Goal: Task Accomplishment & Management: Manage account settings

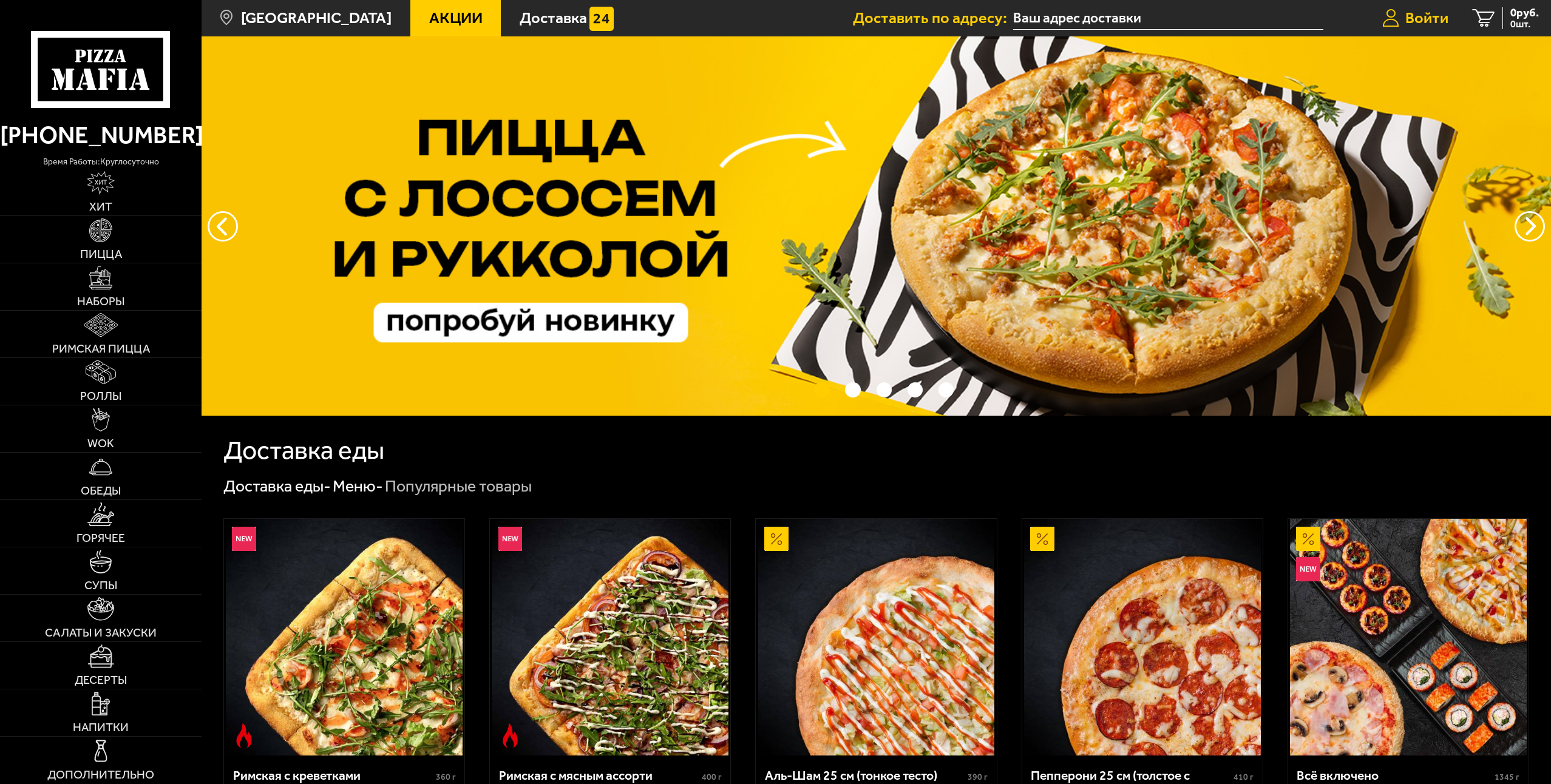
type input "[STREET_ADDRESS][PERSON_NAME]"
drag, startPoint x: 1440, startPoint y: 19, endPoint x: 1426, endPoint y: 22, distance: 14.3
click at [1440, 19] on span "Войти" at bounding box center [1426, 18] width 43 height 16
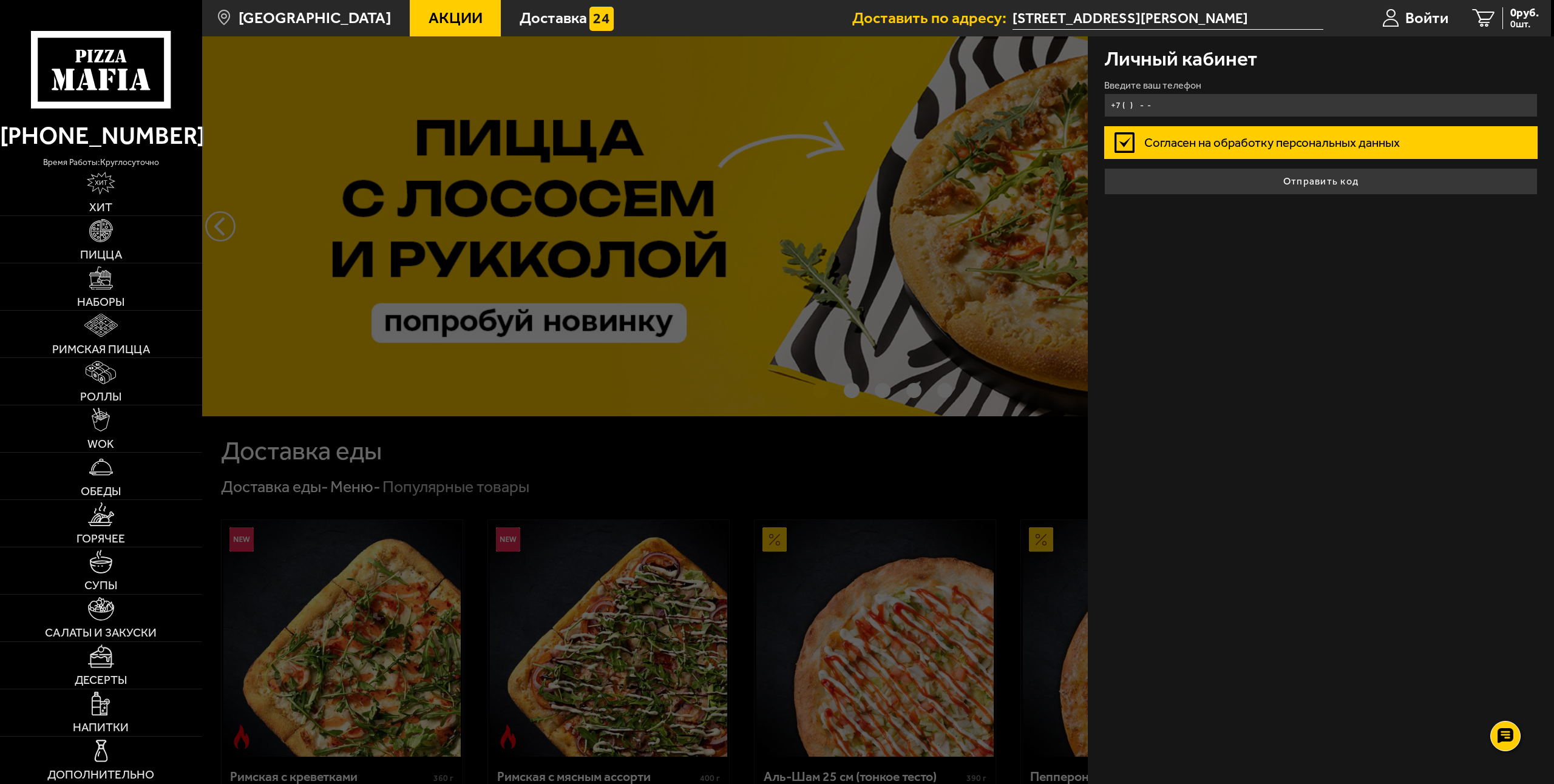
click at [1150, 101] on input "+7 ( ) - -" at bounding box center [1322, 105] width 434 height 24
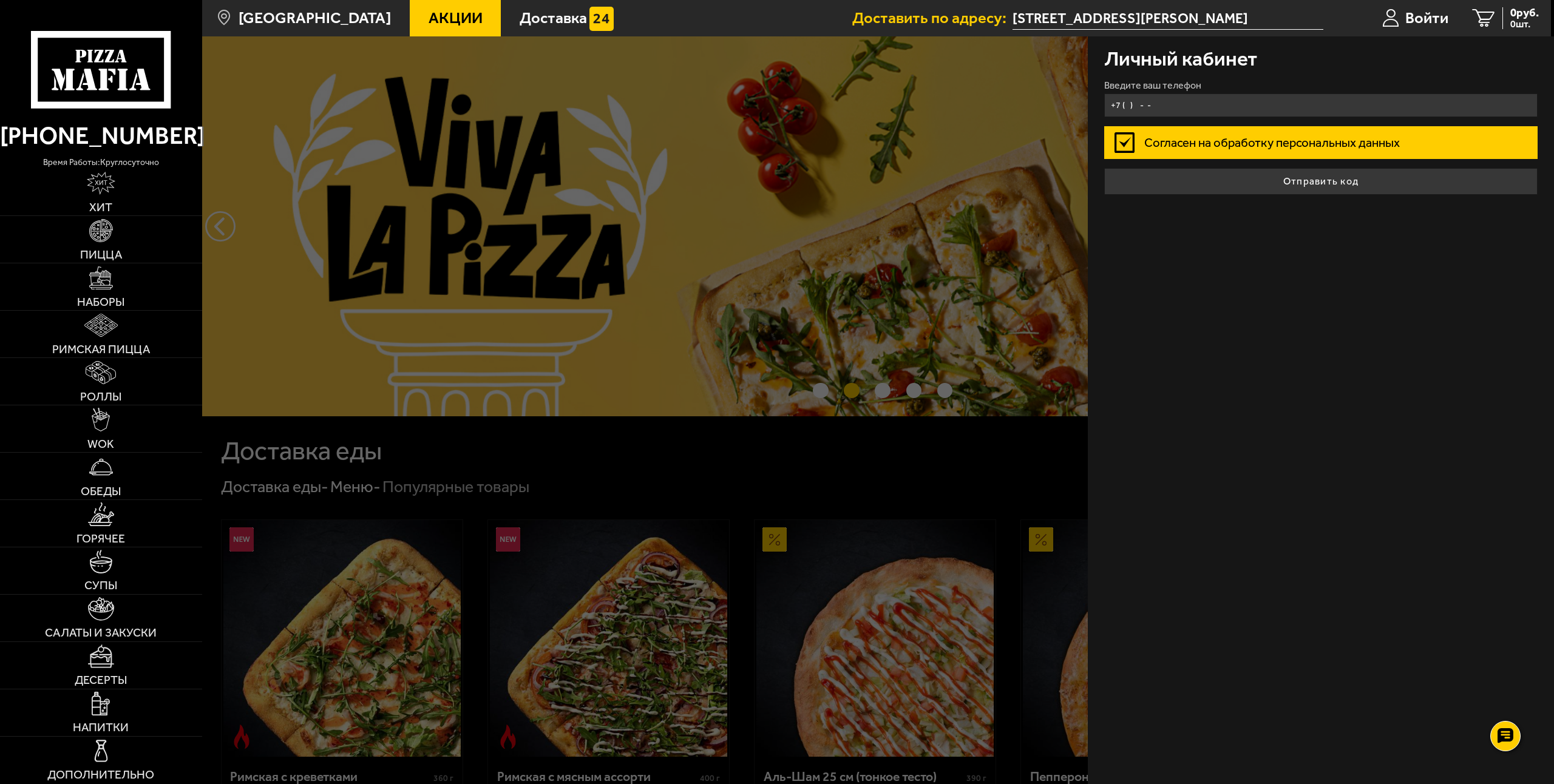
click at [1152, 105] on input "+7 ( ) - -" at bounding box center [1322, 105] width 434 height 24
click at [1136, 112] on input "+7 ( ) - -" at bounding box center [1322, 105] width 434 height 24
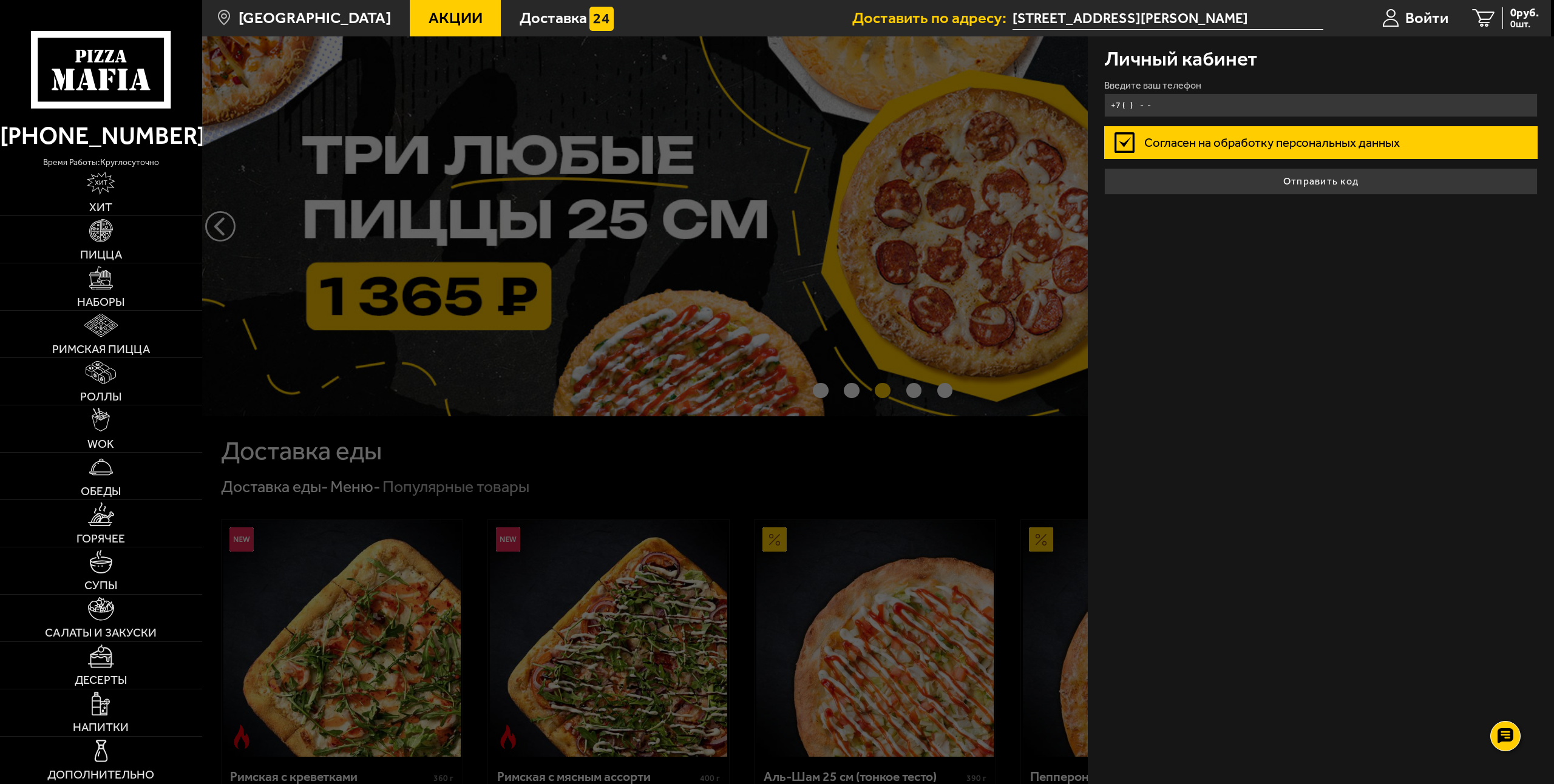
click at [1146, 101] on input "+7 ( ) - -" at bounding box center [1322, 105] width 434 height 24
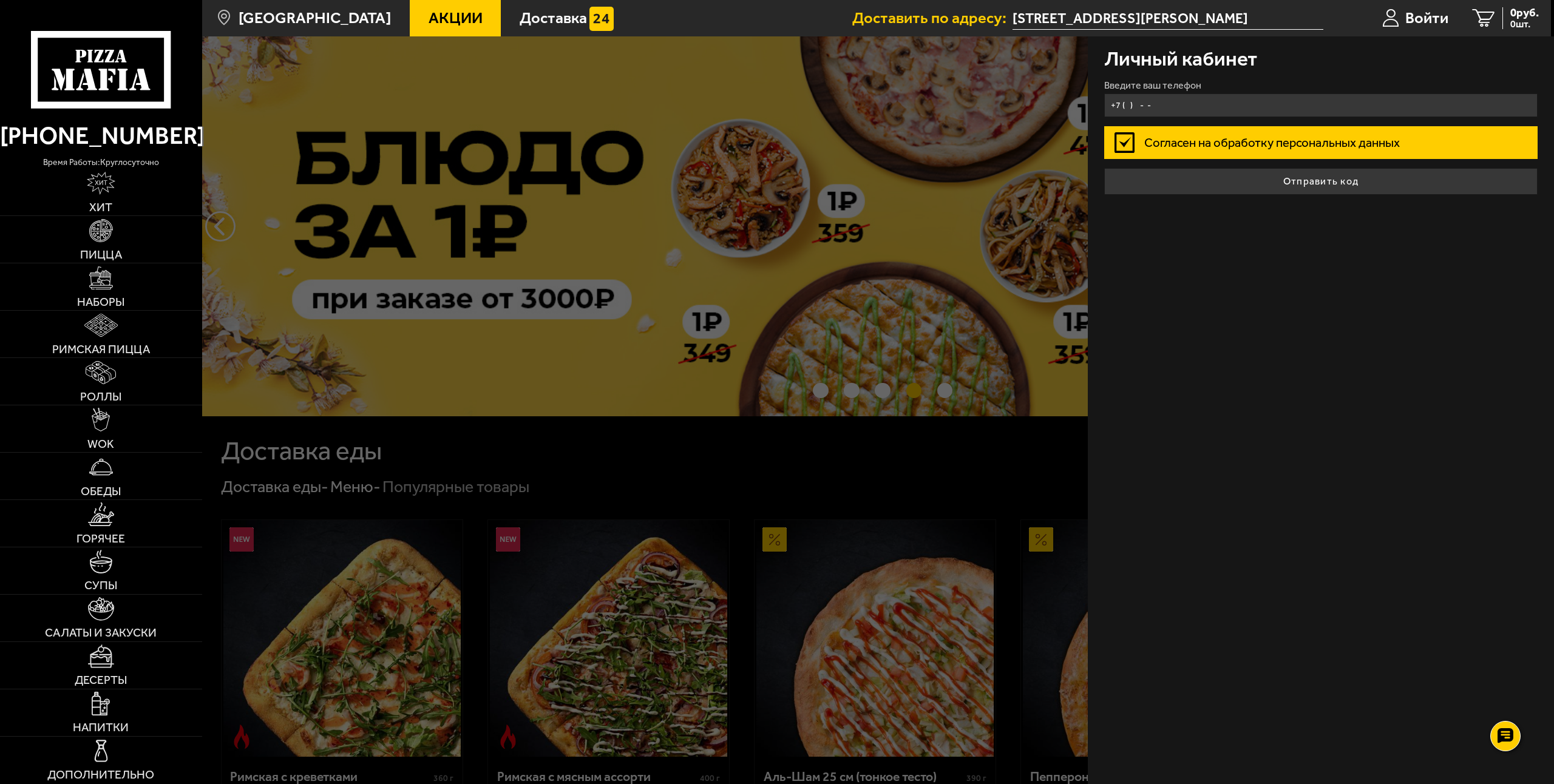
click at [1179, 99] on input "+7 ( ) - -" at bounding box center [1322, 105] width 434 height 24
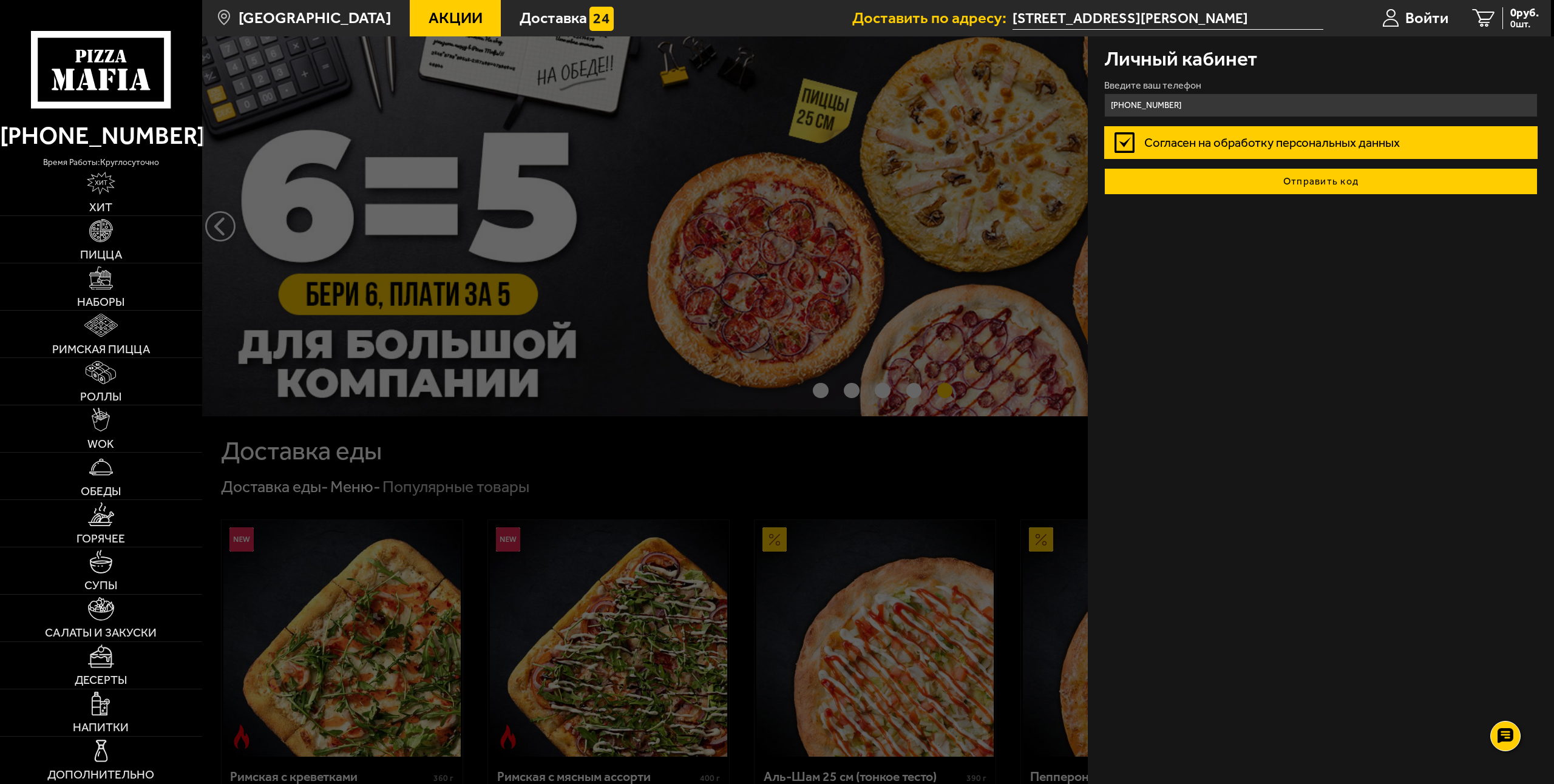
type input "[PHONE_NUMBER]"
click at [1194, 180] on button "Отправить код" at bounding box center [1322, 181] width 434 height 27
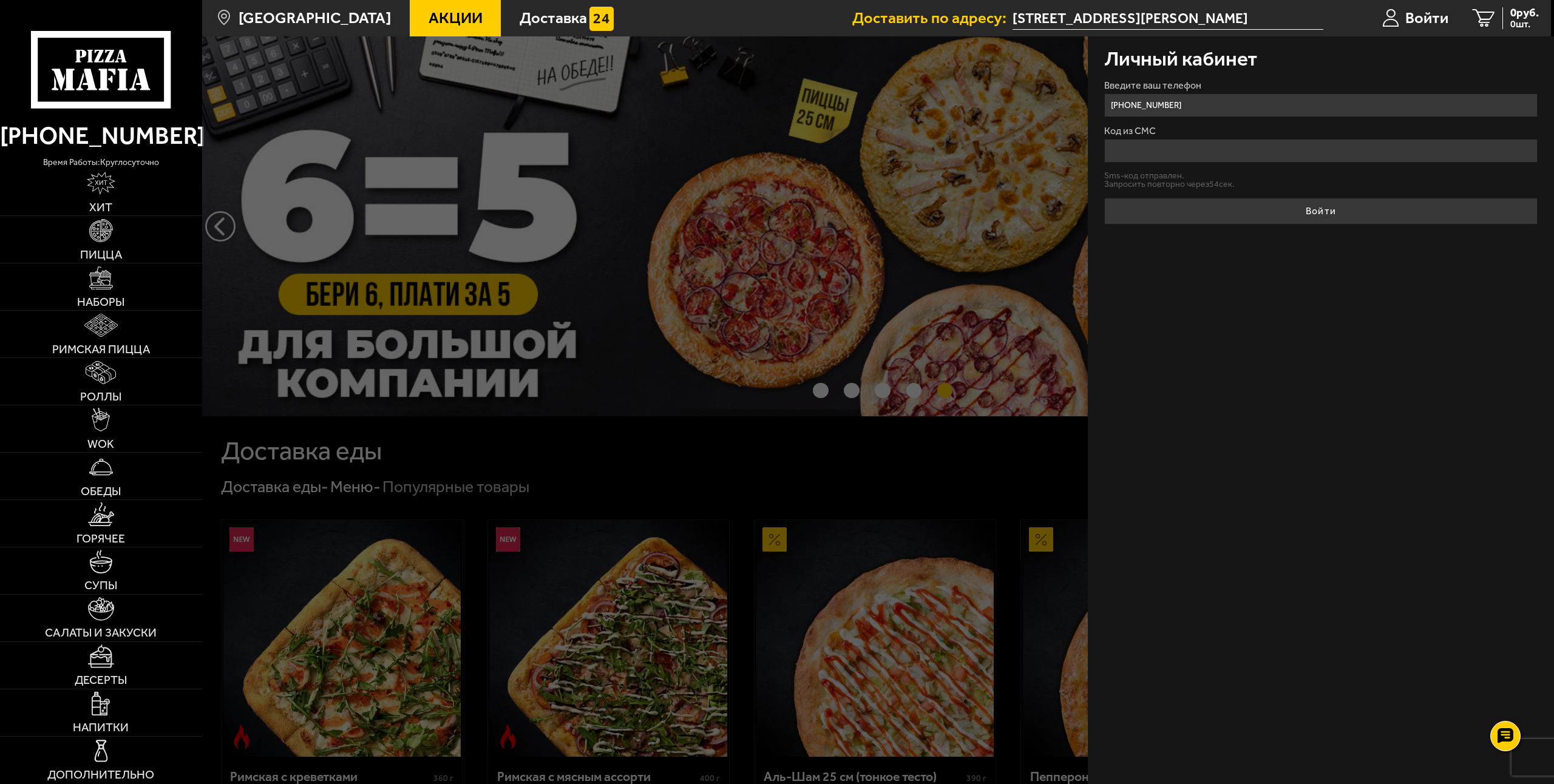
click at [1199, 106] on input "[PHONE_NUMBER]" at bounding box center [1322, 105] width 434 height 24
click at [1201, 110] on input "[PHONE_NUMBER]" at bounding box center [1322, 105] width 434 height 24
type input "[PHONE_NUMBER]"
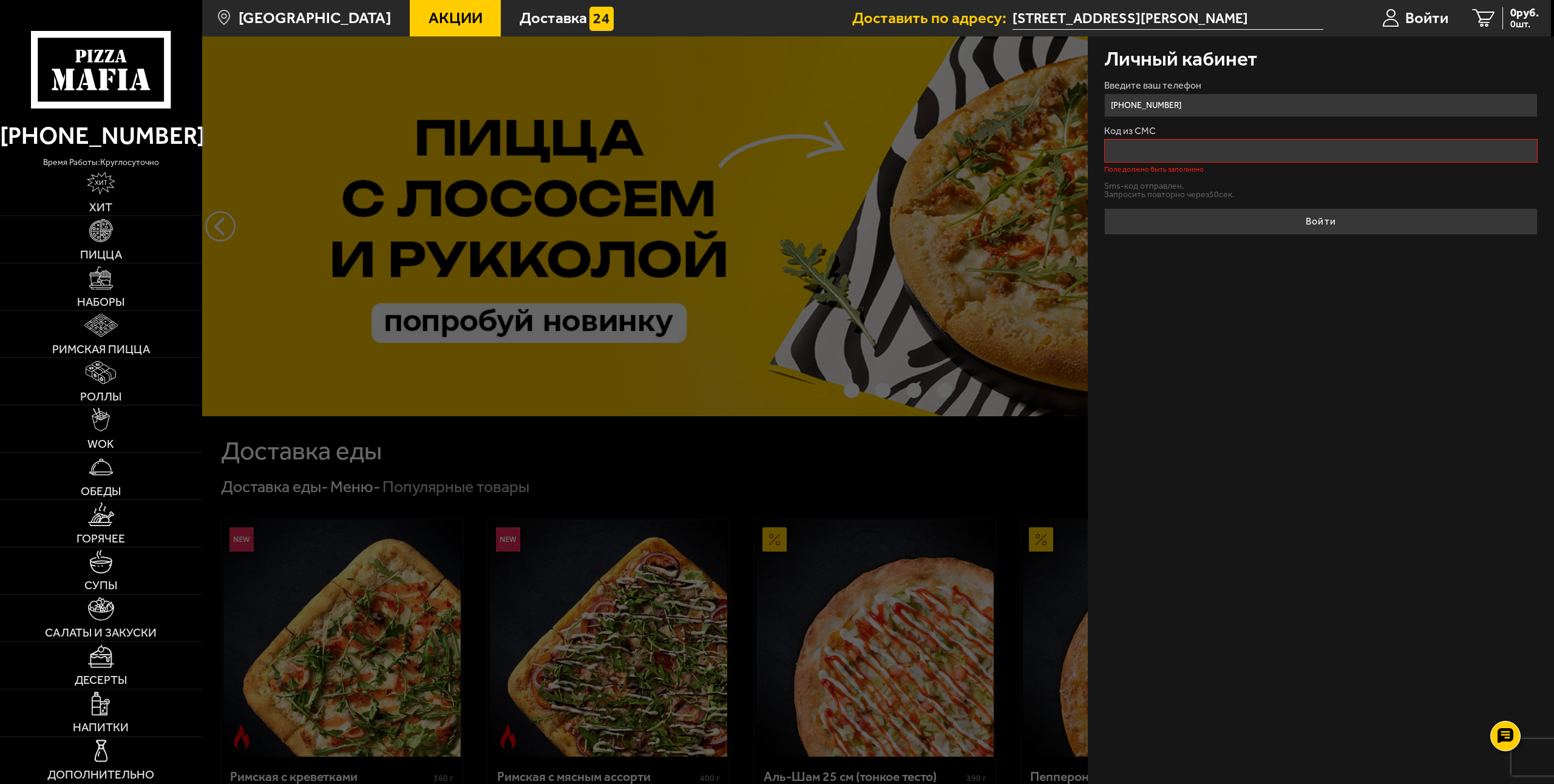
click at [1199, 105] on input "[PHONE_NUMBER]" at bounding box center [1322, 105] width 434 height 24
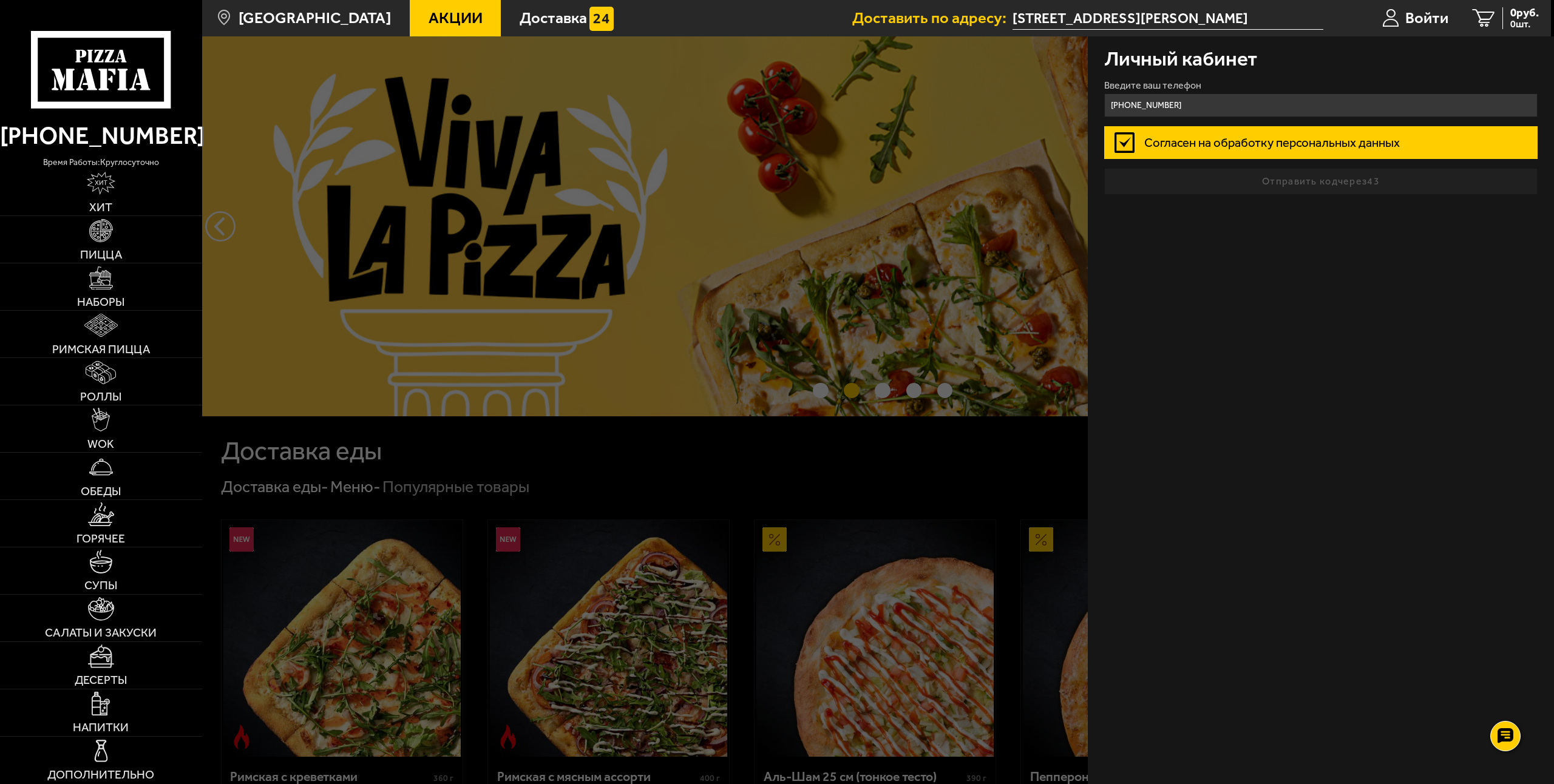
type input "[PHONE_NUMBER]"
click at [1207, 300] on div "Личный кабинет Введите ваш телефон [PHONE_NUMBER] Согласен на обработку персона…" at bounding box center [1321, 410] width 466 height 747
